Goal: Task Accomplishment & Management: Complete application form

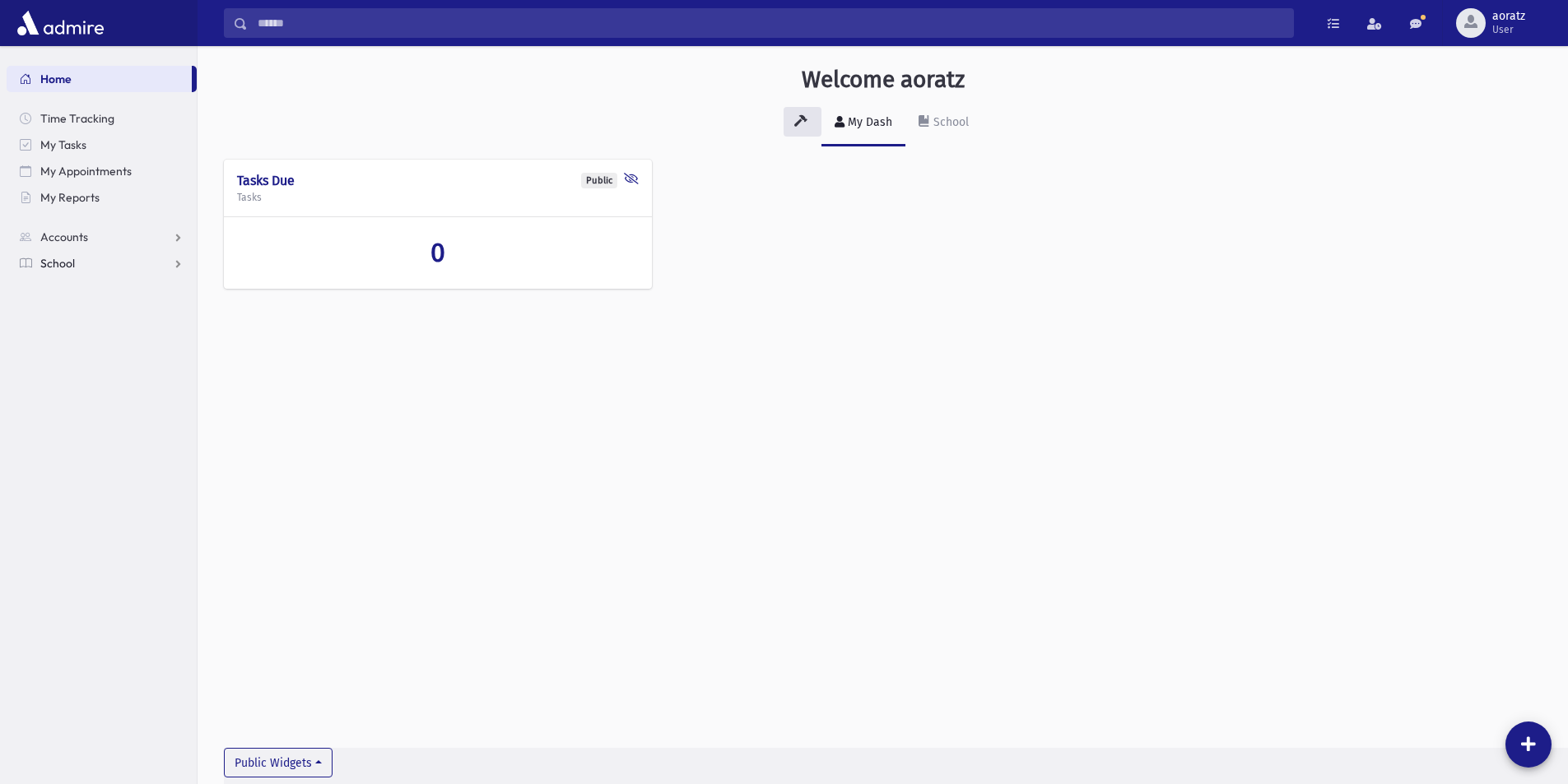
click at [91, 268] on link "School" at bounding box center [101, 263] width 190 height 27
click at [84, 442] on span "Test Marks" at bounding box center [77, 448] width 56 height 15
click at [87, 475] on span "Entry" at bounding box center [76, 474] width 28 height 15
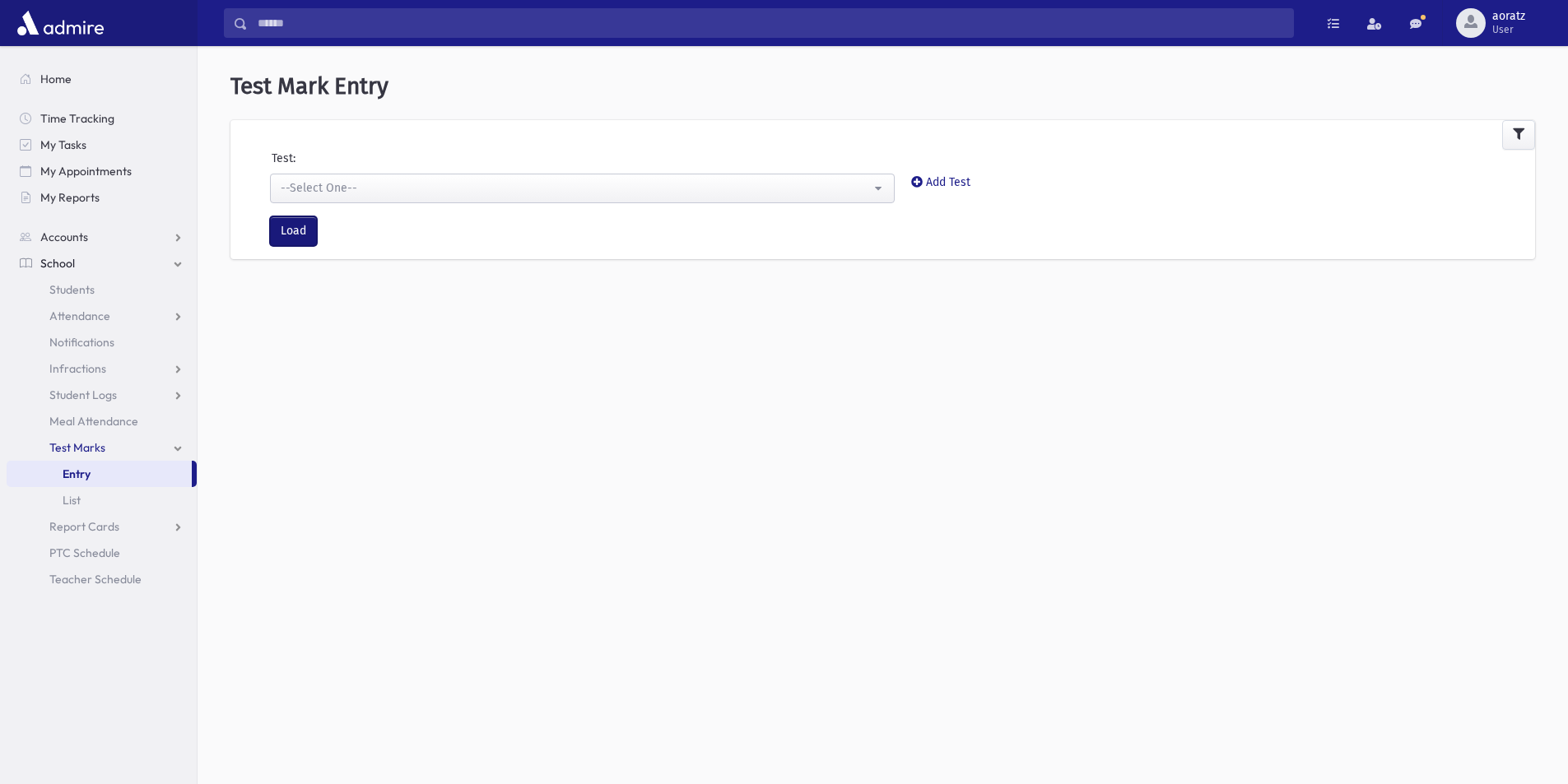
click at [310, 233] on button "Load" at bounding box center [293, 231] width 47 height 29
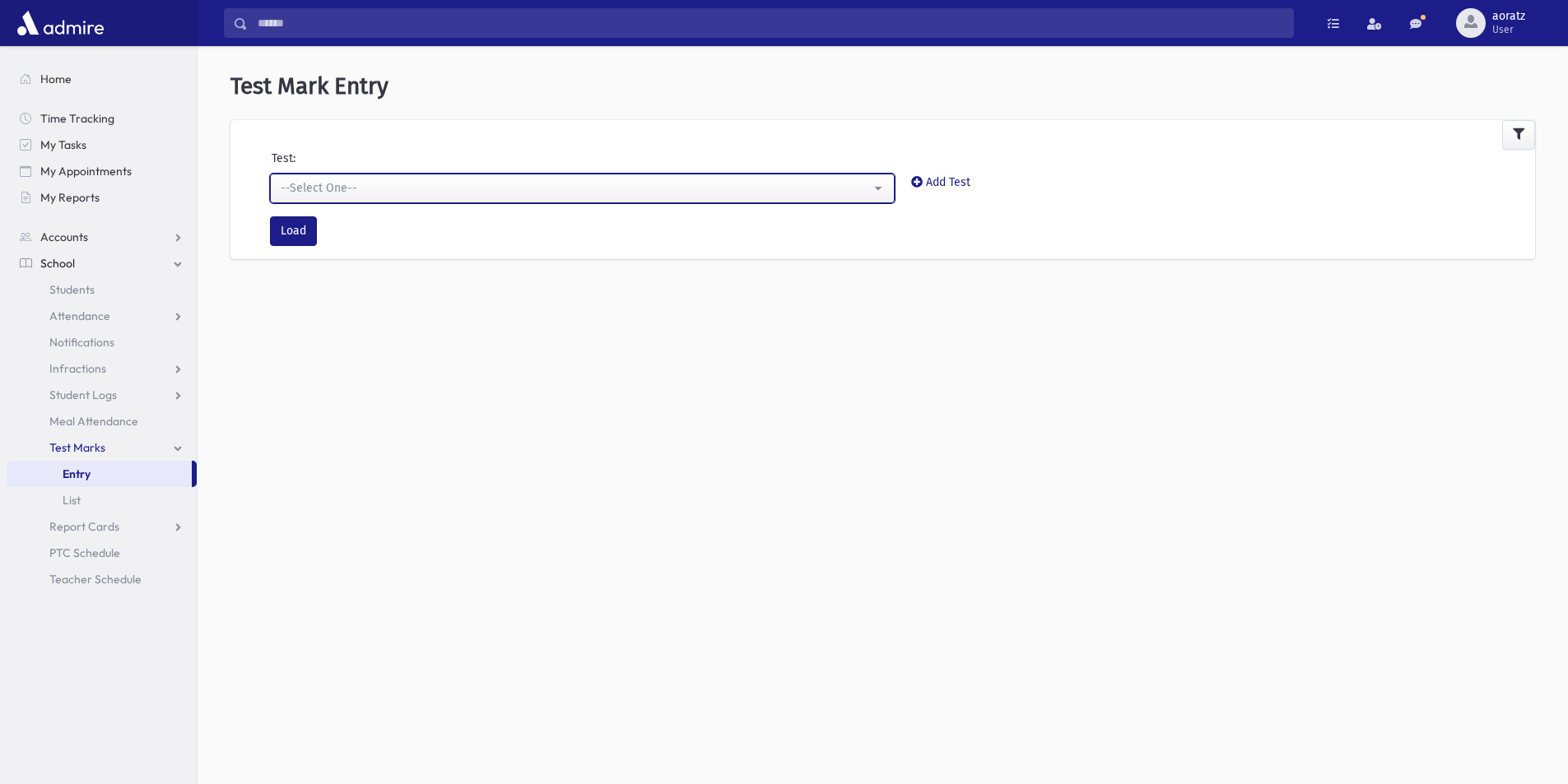
click at [394, 194] on div "--Select One--" at bounding box center [576, 187] width 590 height 17
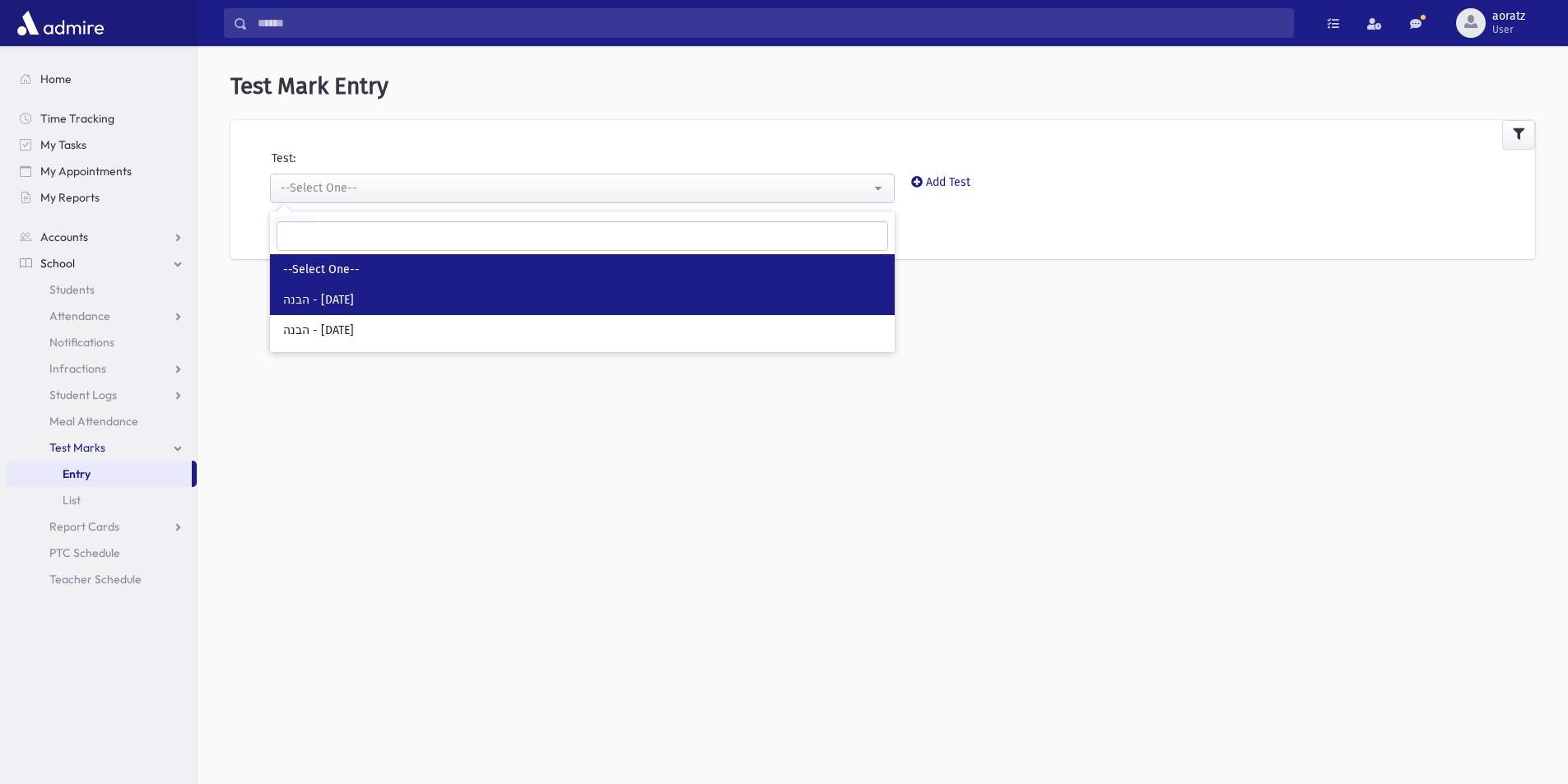
click at [408, 304] on link "הבנה - [DATE]" at bounding box center [582, 300] width 624 height 30
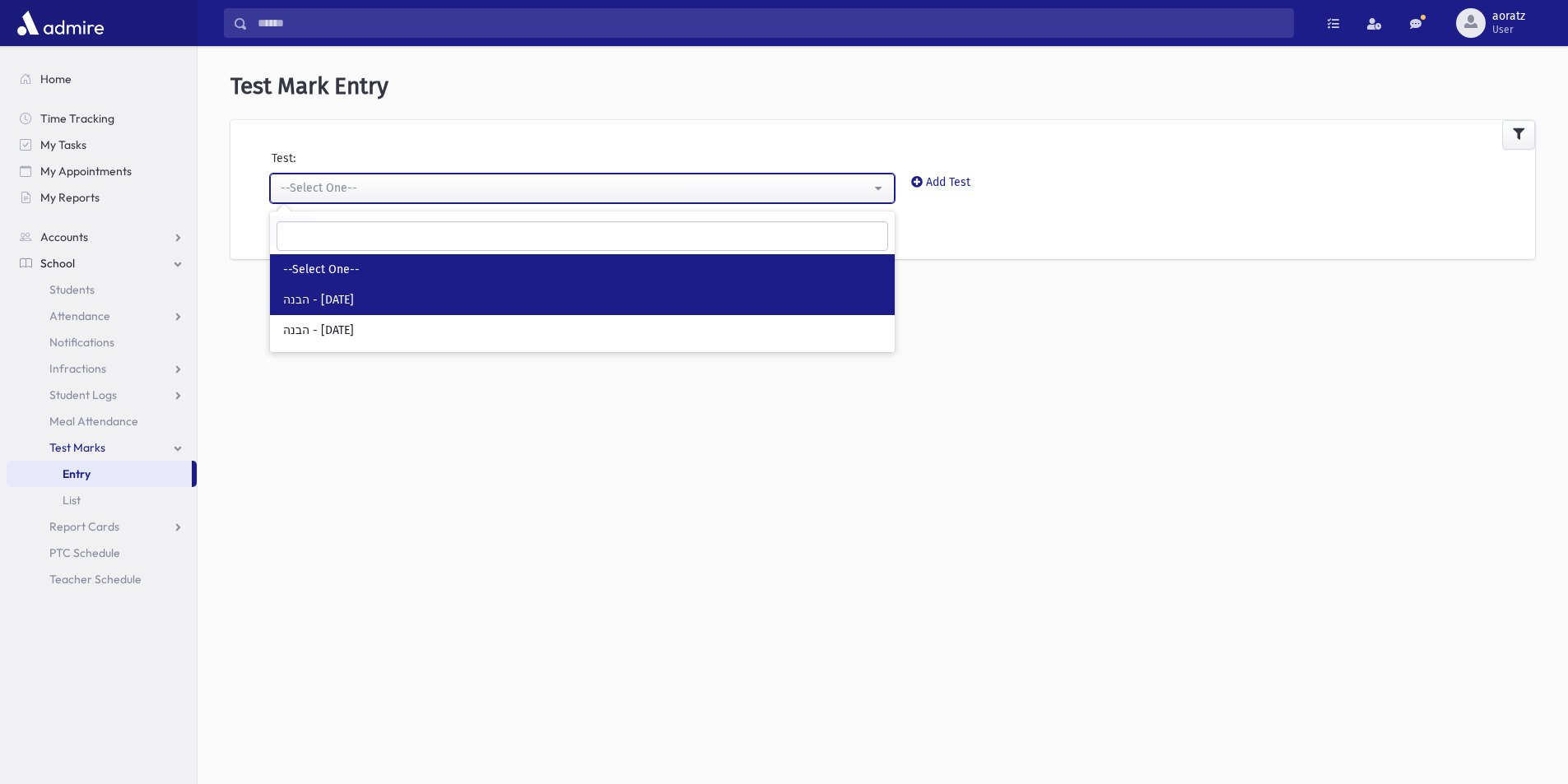
select select "***"
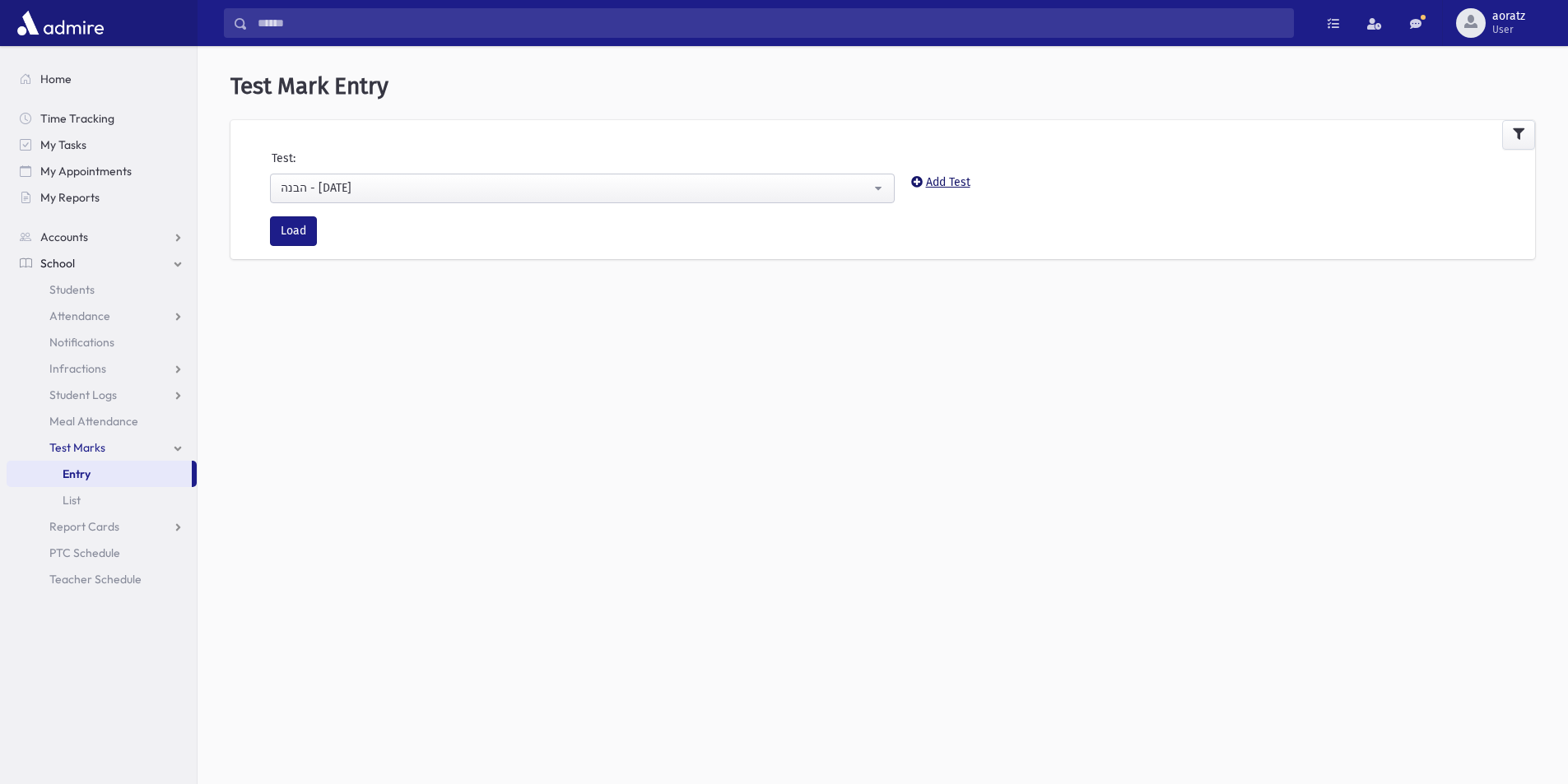
click at [912, 177] on icon at bounding box center [916, 181] width 12 height 12
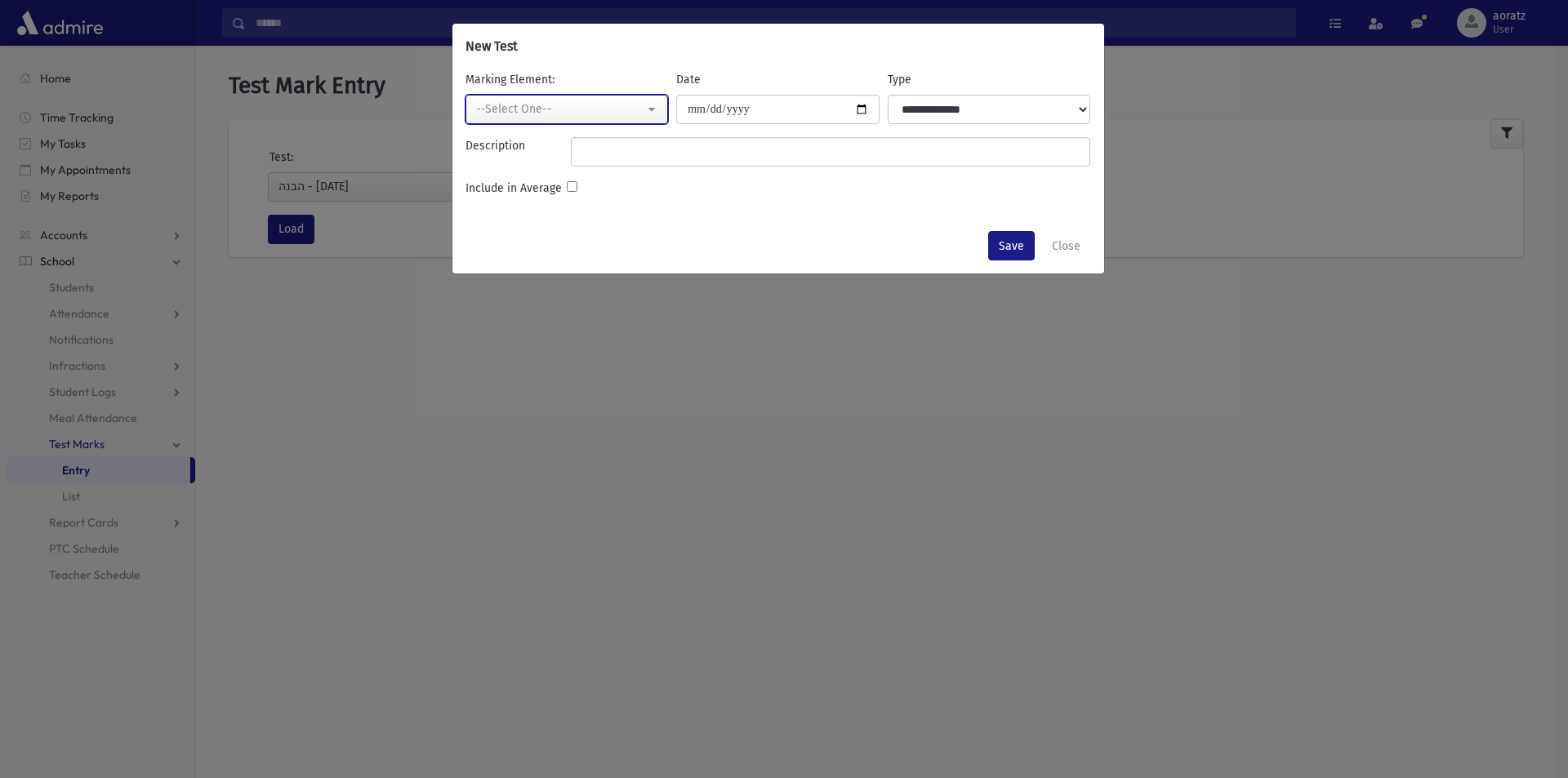
click at [584, 114] on div "--Select One--" at bounding box center [560, 108] width 169 height 17
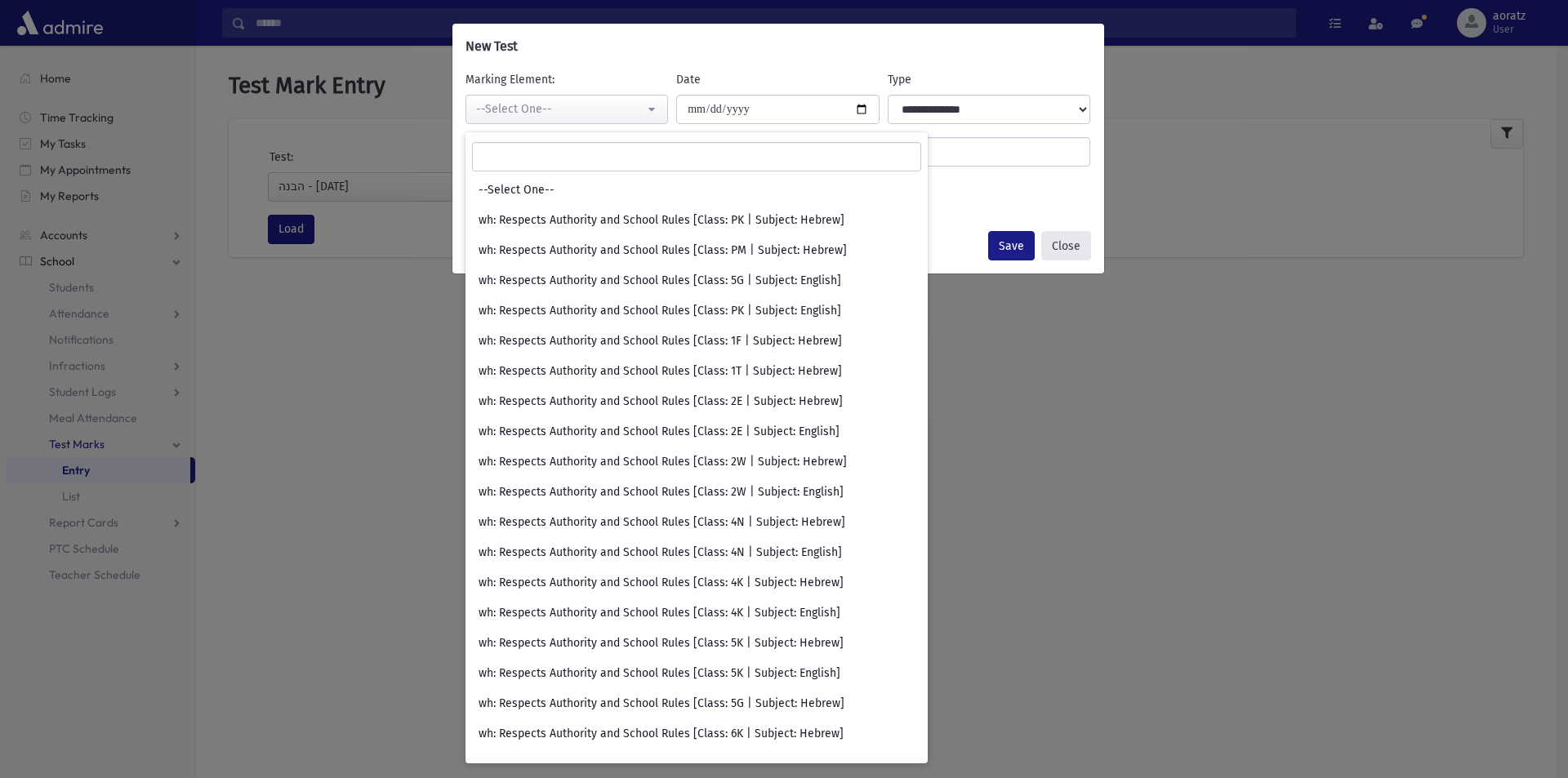
click at [1086, 248] on button "Close" at bounding box center [1066, 245] width 50 height 29
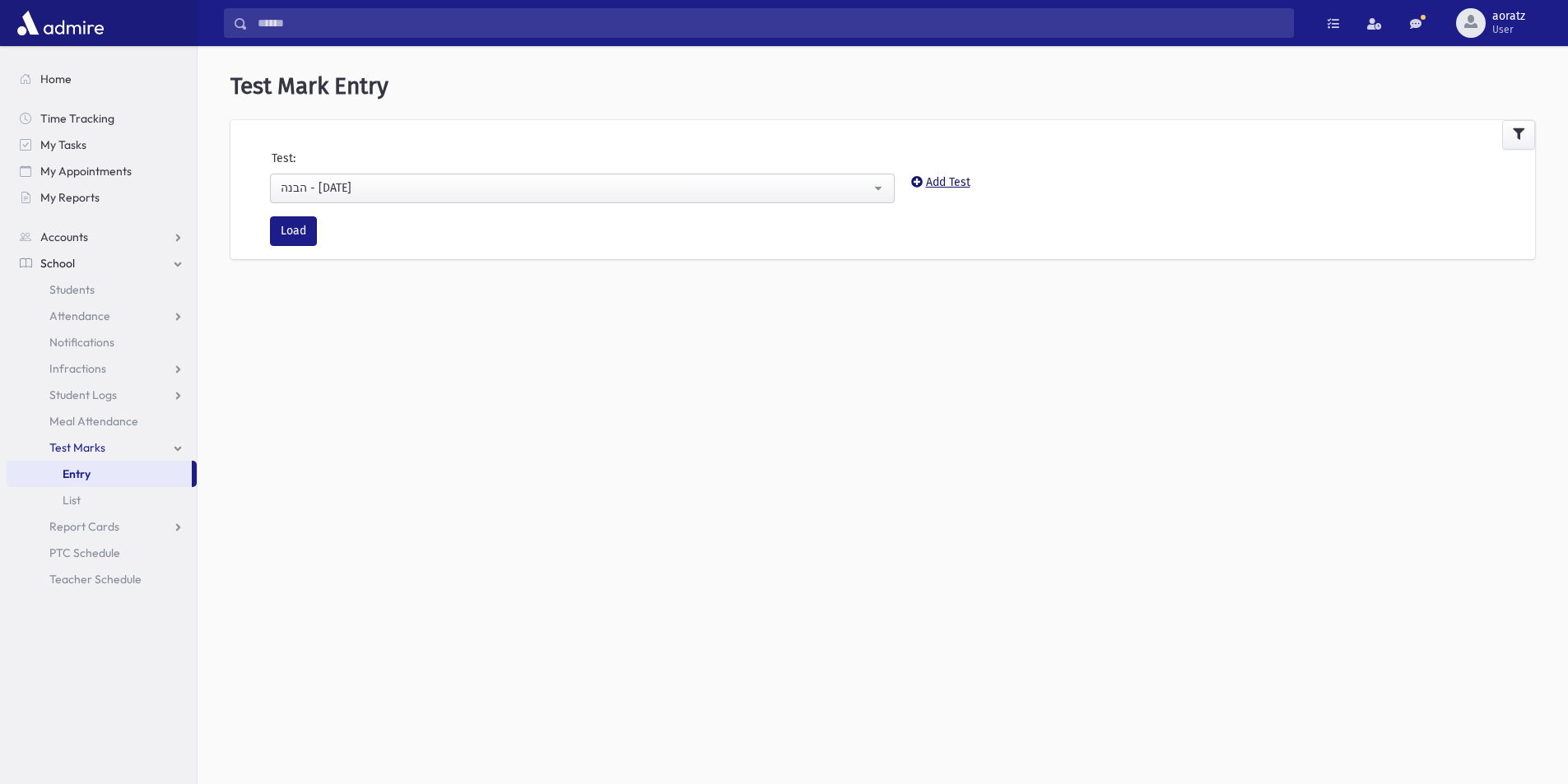
click at [917, 184] on icon at bounding box center [916, 181] width 12 height 12
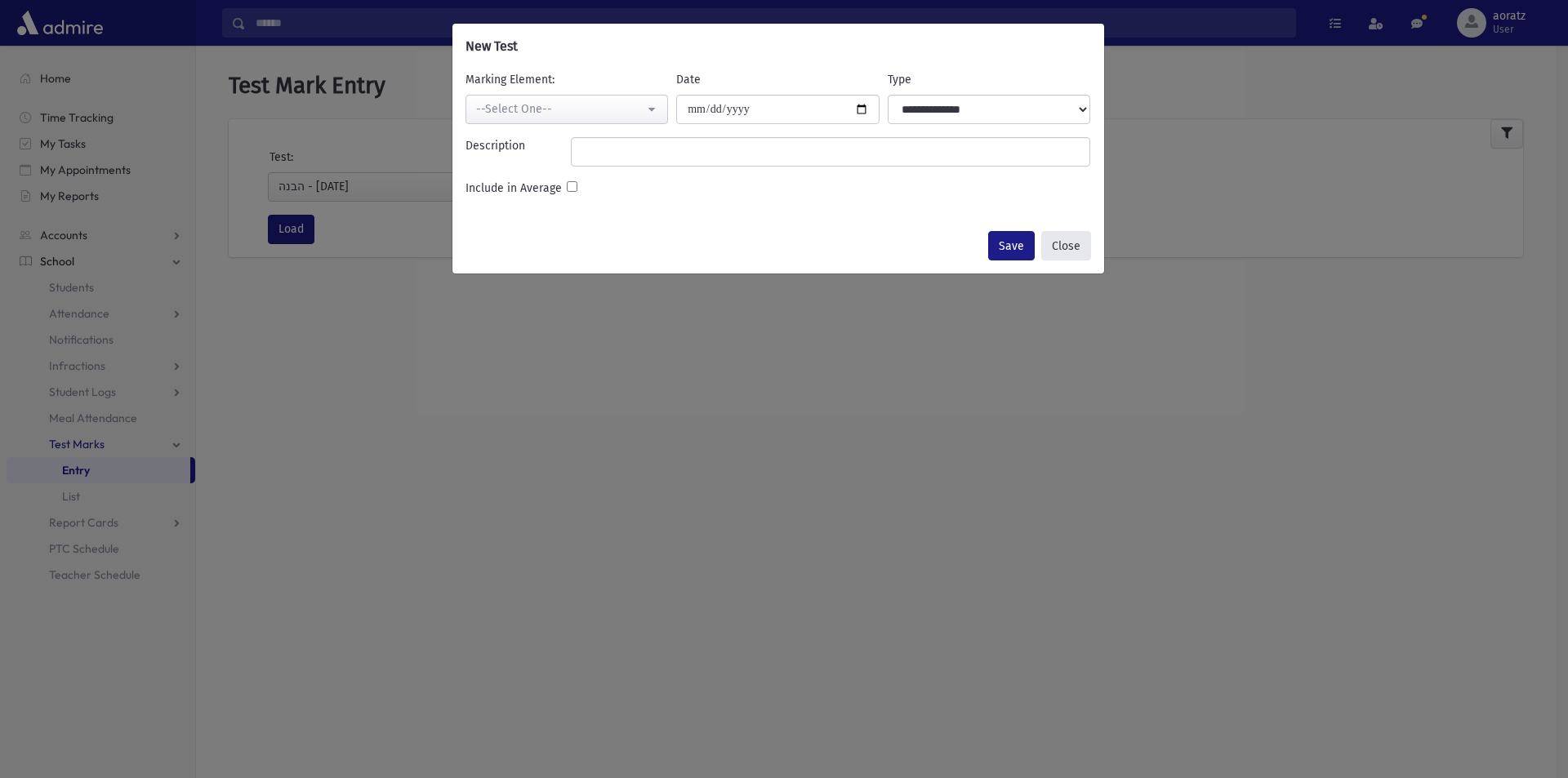
click at [1059, 246] on button "Close" at bounding box center [1066, 245] width 50 height 29
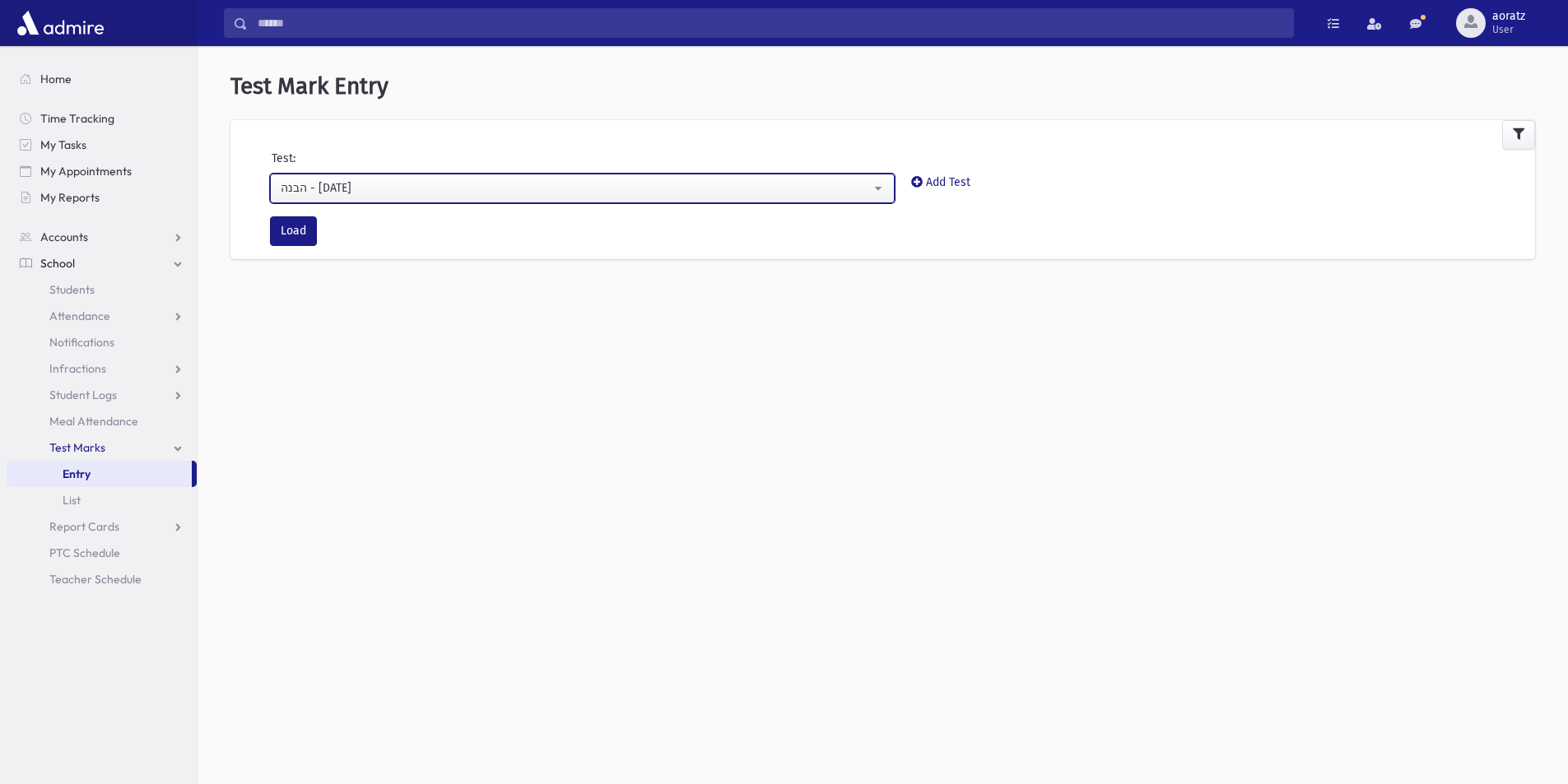
click at [546, 176] on button "הבנה - 09/09/25" at bounding box center [582, 188] width 624 height 29
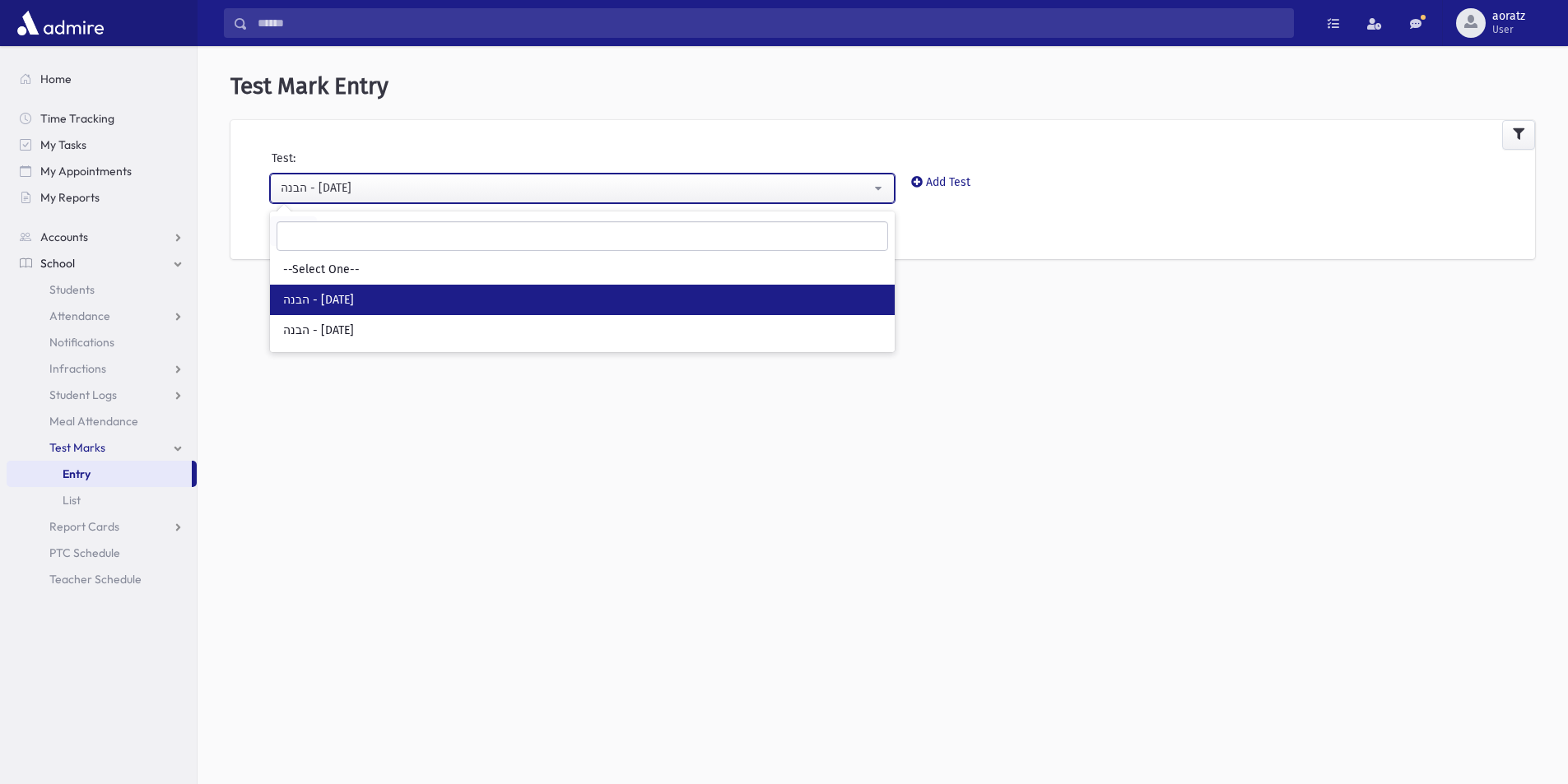
click at [546, 176] on button "הבנה - 09/09/25" at bounding box center [582, 188] width 624 height 29
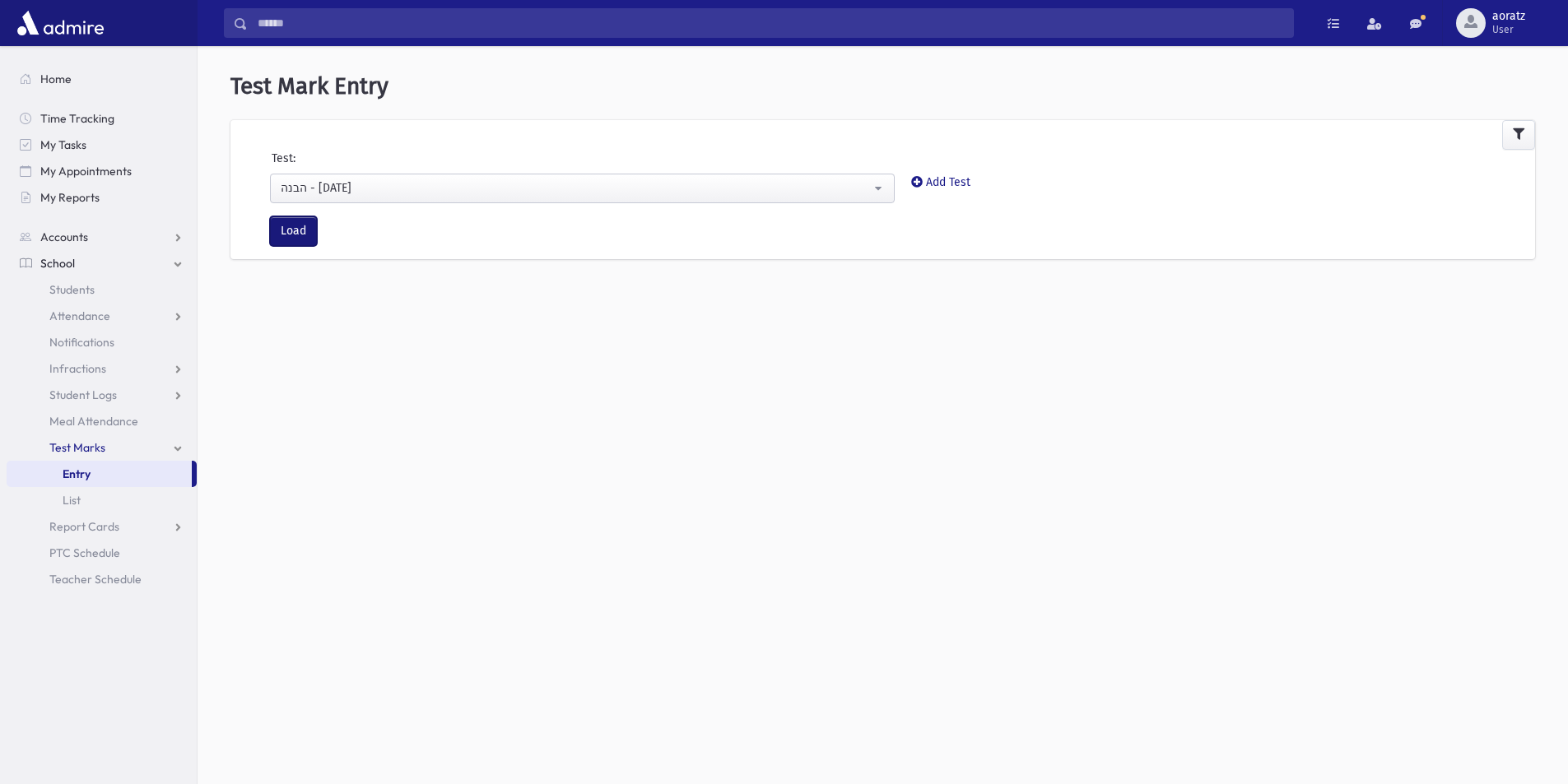
click at [287, 227] on button "Load" at bounding box center [293, 231] width 47 height 29
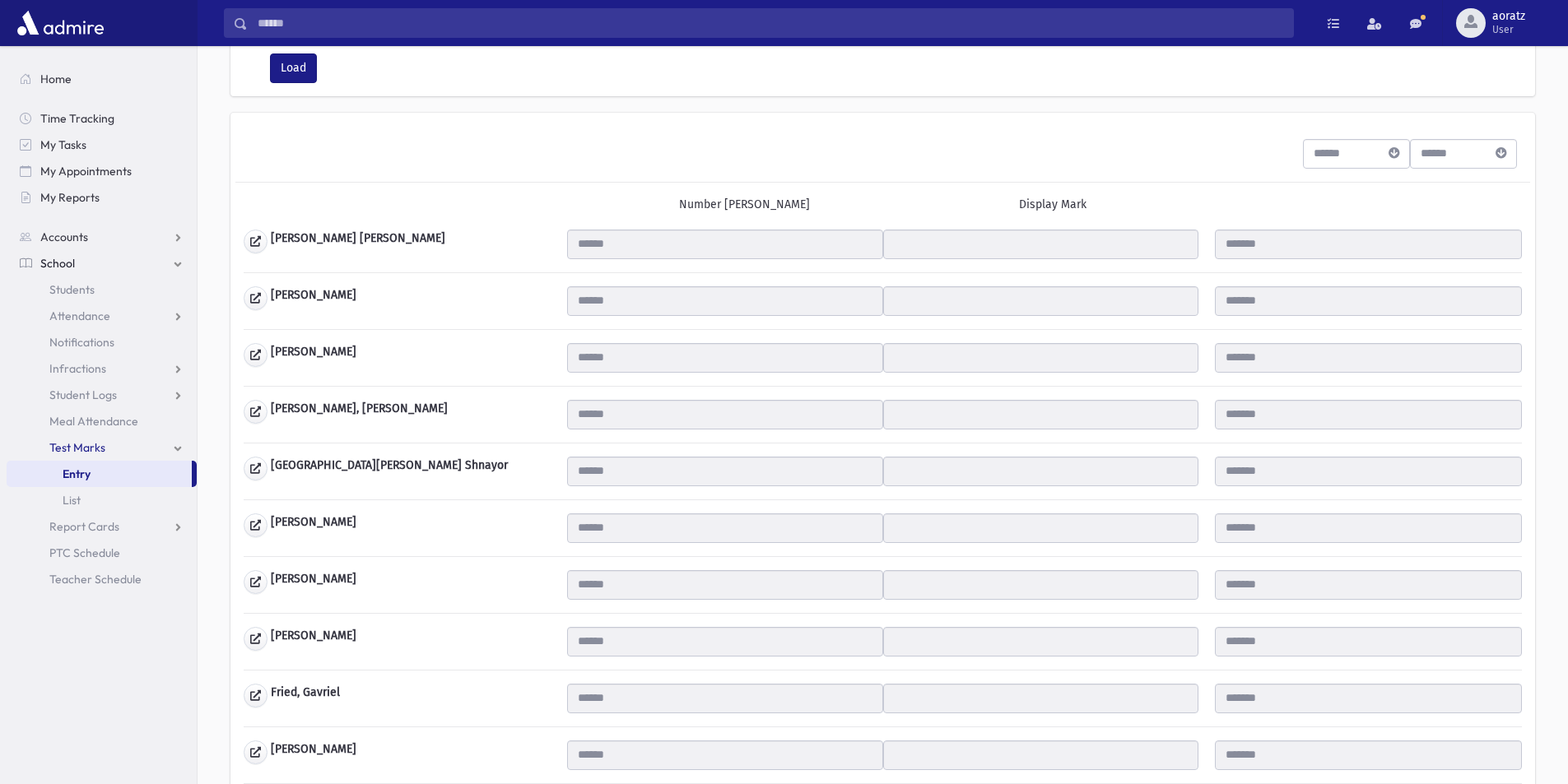
scroll to position [165, 0]
click at [1334, 165] on input "number" at bounding box center [1341, 152] width 77 height 29
click at [1044, 187] on div "Number Mark Display Mark" at bounding box center [882, 204] width 1294 height 47
click at [92, 310] on span "Attendance" at bounding box center [79, 316] width 61 height 15
click at [86, 345] on span "Entry" at bounding box center [76, 342] width 28 height 15
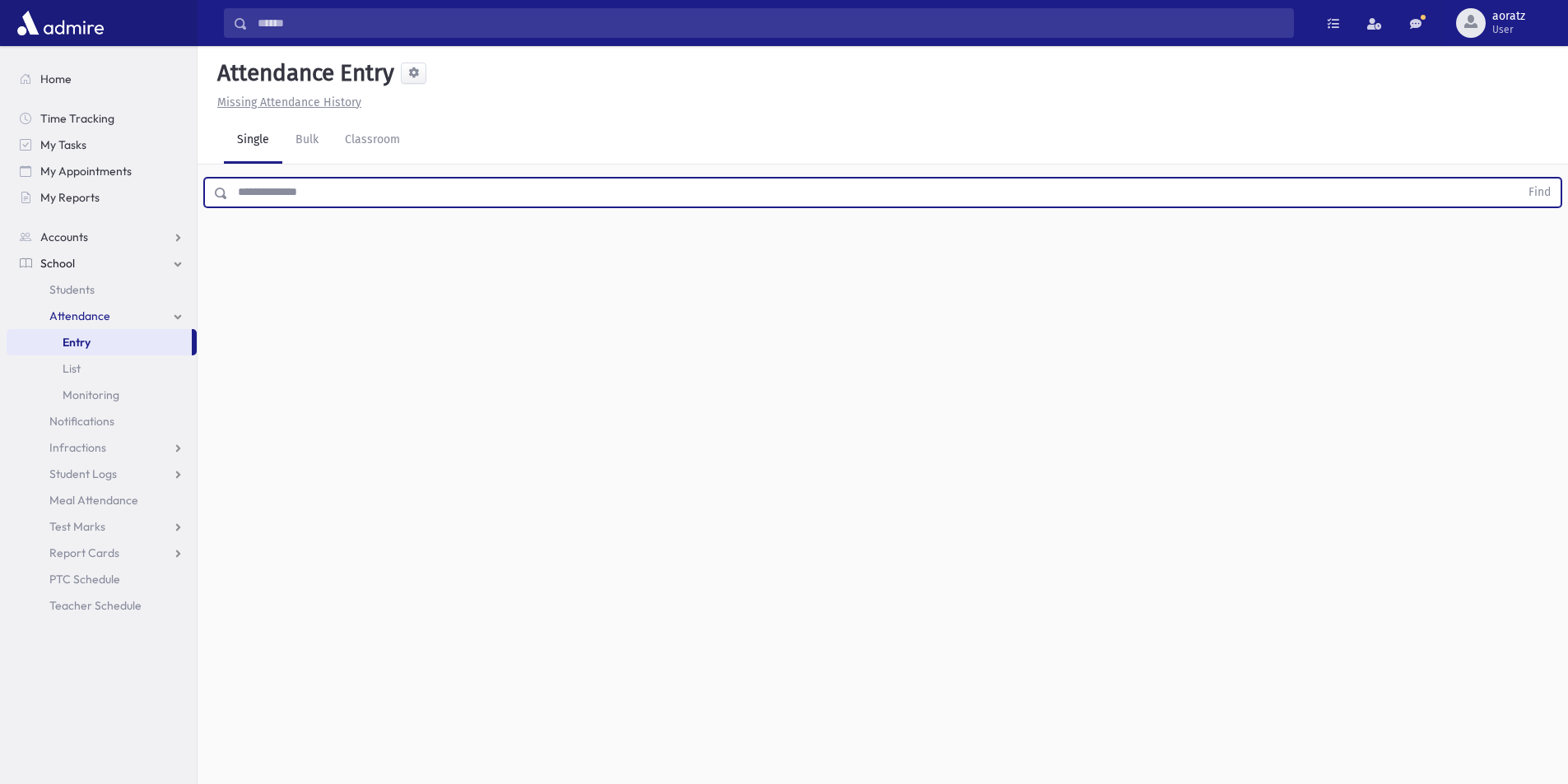
click at [352, 200] on input "text" at bounding box center [874, 192] width 1292 height 29
click at [1518, 178] on button "Find" at bounding box center [1539, 192] width 42 height 28
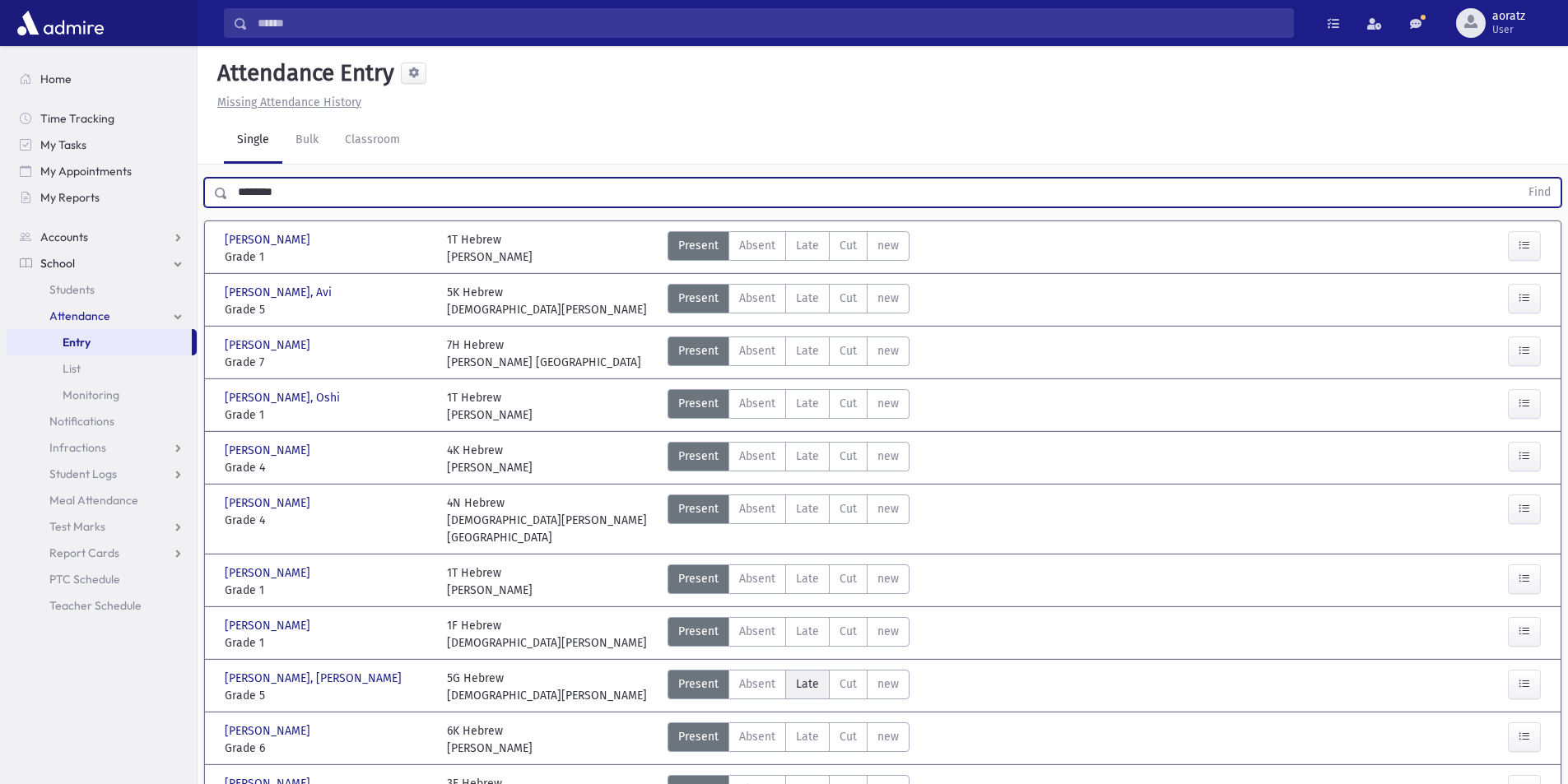
click at [809, 675] on span "Late" at bounding box center [807, 683] width 23 height 17
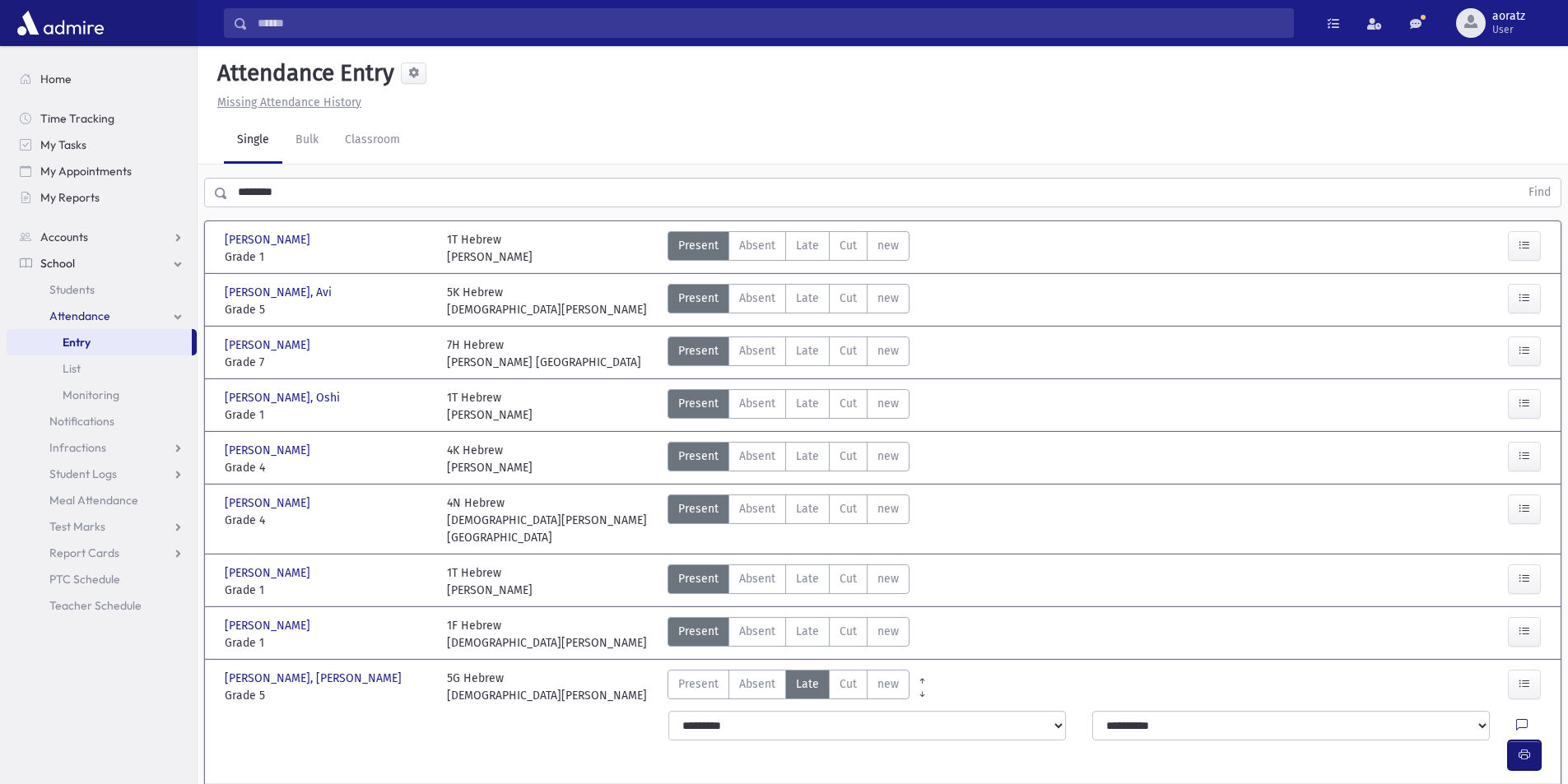
click at [1535, 740] on button "button" at bounding box center [1523, 755] width 33 height 29
click at [1521, 740] on button "button" at bounding box center [1523, 755] width 33 height 29
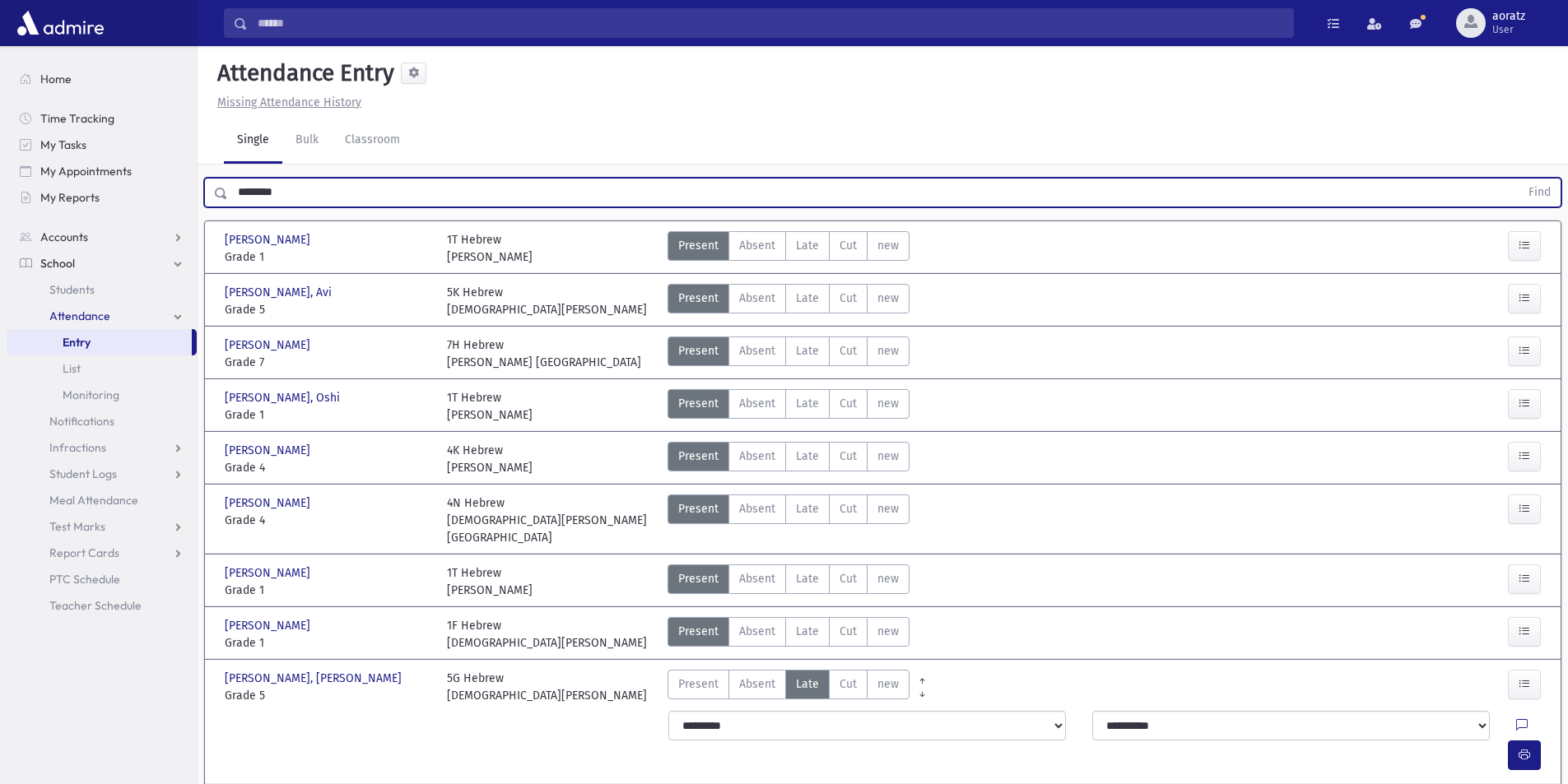
drag, startPoint x: 266, startPoint y: 205, endPoint x: 207, endPoint y: 213, distance: 59.5
click at [207, 213] on div "******** Find [PERSON_NAME] [PERSON_NAME] Grade 1 Grade 1 1T Hebrew [PERSON_NAM…" at bounding box center [882, 591] width 1370 height 854
click at [1518, 178] on button "Find" at bounding box center [1539, 192] width 42 height 28
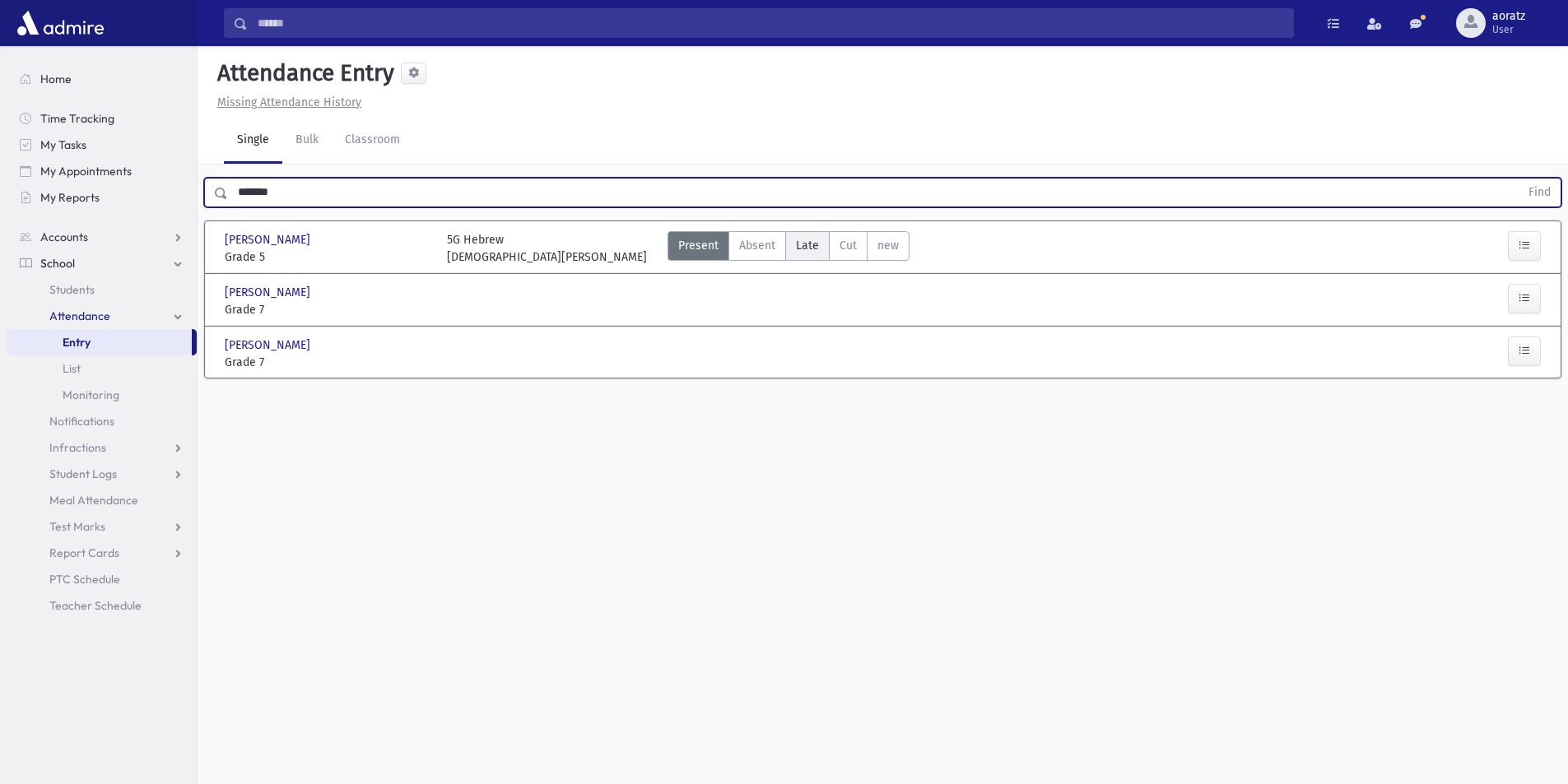
click at [799, 240] on span "Late" at bounding box center [807, 245] width 23 height 17
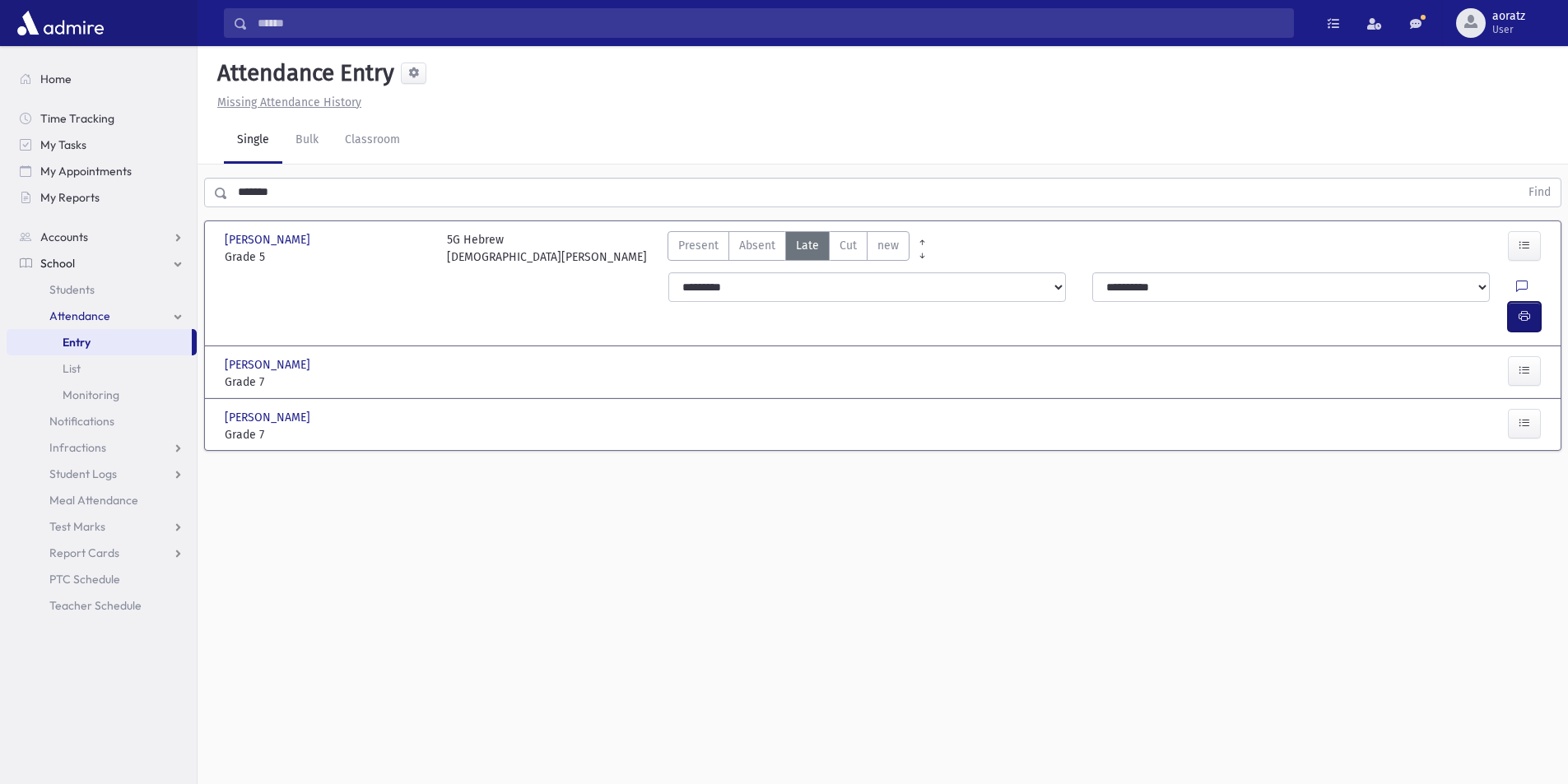
click at [1535, 302] on button "button" at bounding box center [1523, 317] width 33 height 29
click at [1518, 309] on icon "button" at bounding box center [1523, 317] width 12 height 14
click at [1517, 302] on button "button" at bounding box center [1523, 317] width 33 height 29
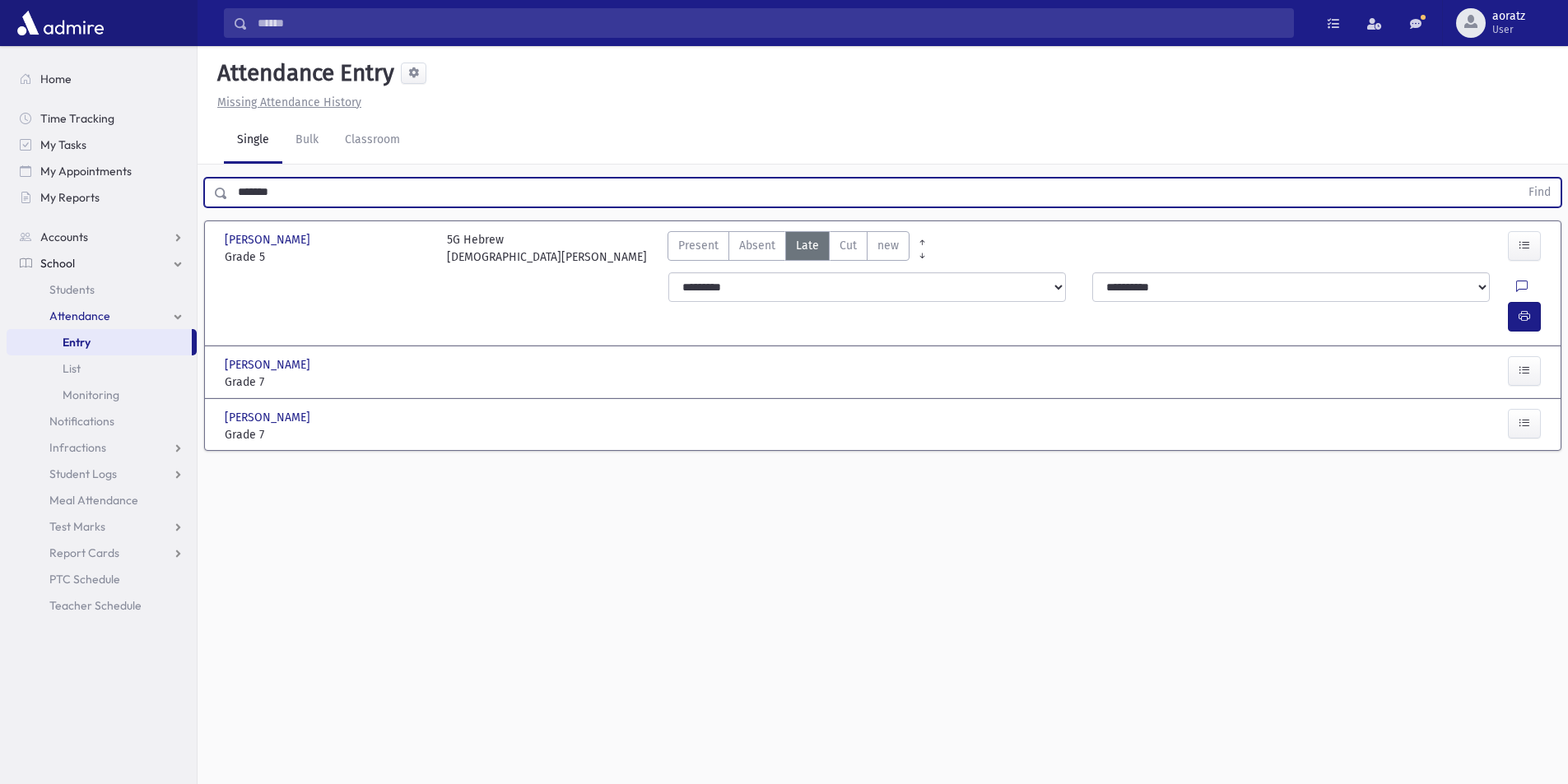
drag, startPoint x: 320, startPoint y: 197, endPoint x: 233, endPoint y: 207, distance: 87.6
click at [233, 207] on div "******* Find" at bounding box center [882, 189] width 1370 height 49
type input "***"
click at [1518, 178] on button "Find" at bounding box center [1539, 192] width 42 height 28
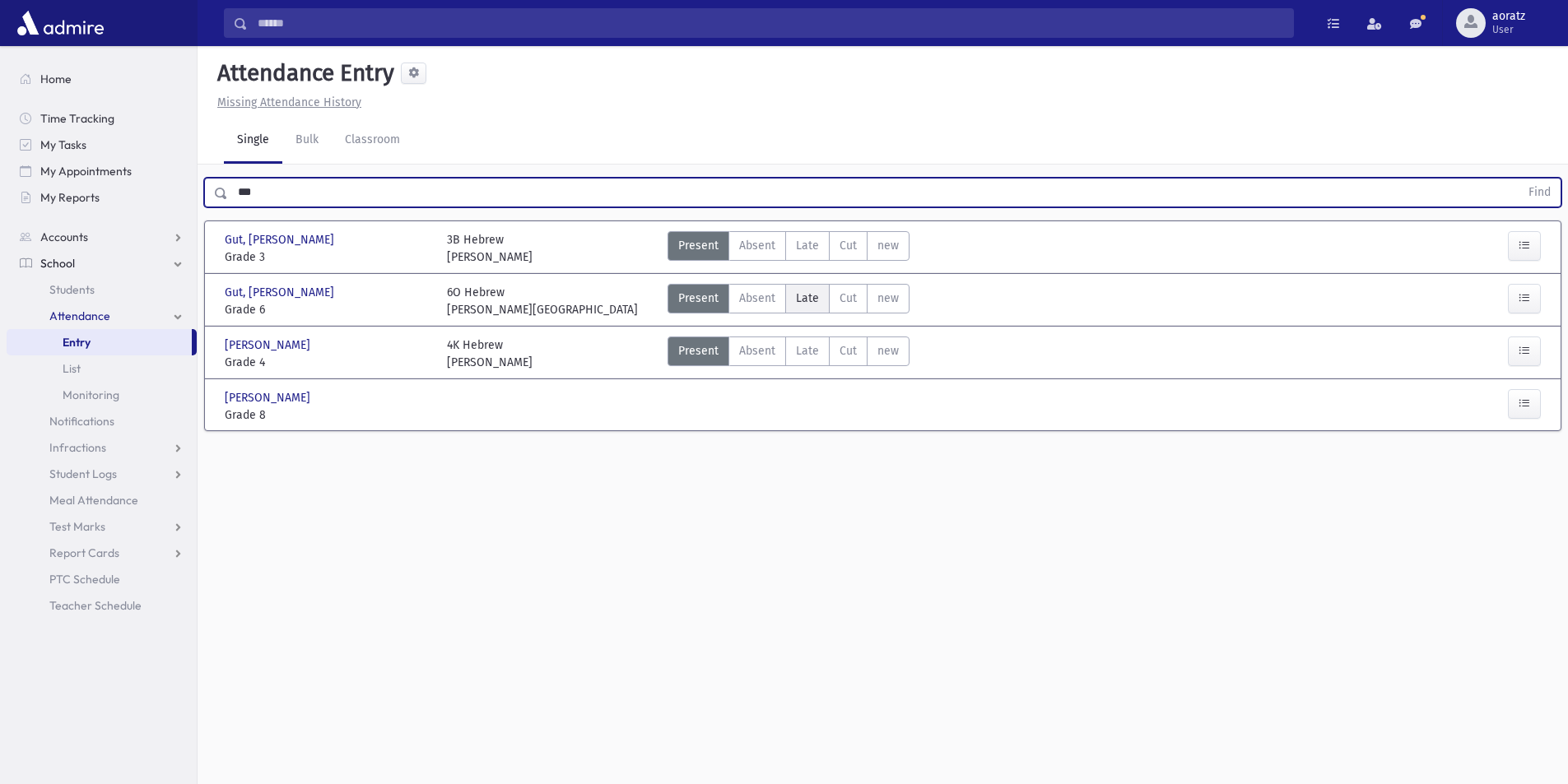
click at [805, 298] on span "Late" at bounding box center [807, 298] width 23 height 17
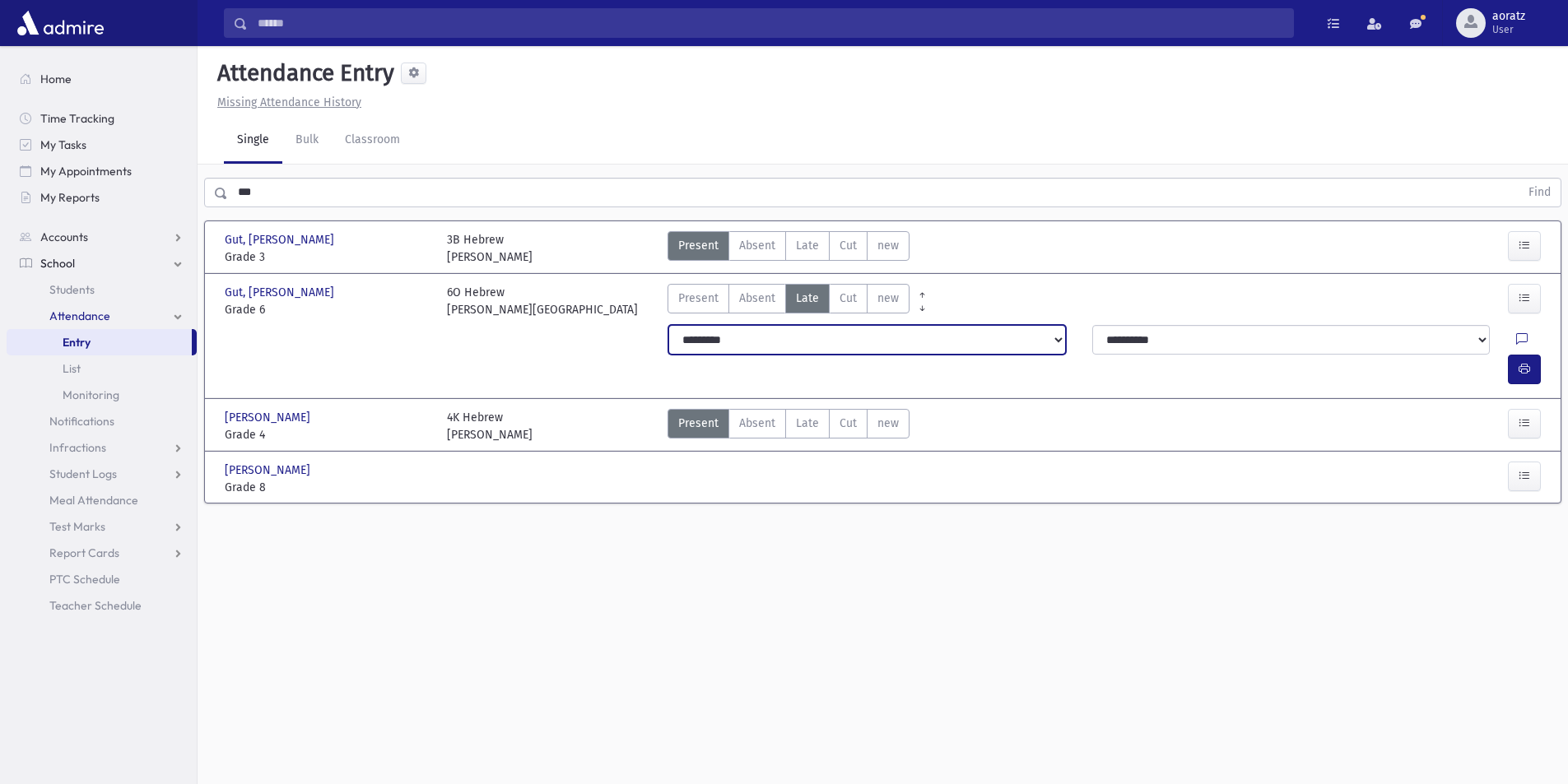
click at [847, 346] on select "**********" at bounding box center [867, 339] width 398 height 29
click at [668, 325] on select "**********" at bounding box center [867, 339] width 398 height 29
click at [1518, 362] on icon "button" at bounding box center [1523, 369] width 12 height 14
click at [1514, 355] on button "button" at bounding box center [1523, 369] width 33 height 29
click at [1523, 362] on icon "button" at bounding box center [1523, 369] width 12 height 14
